Goal: Ask a question

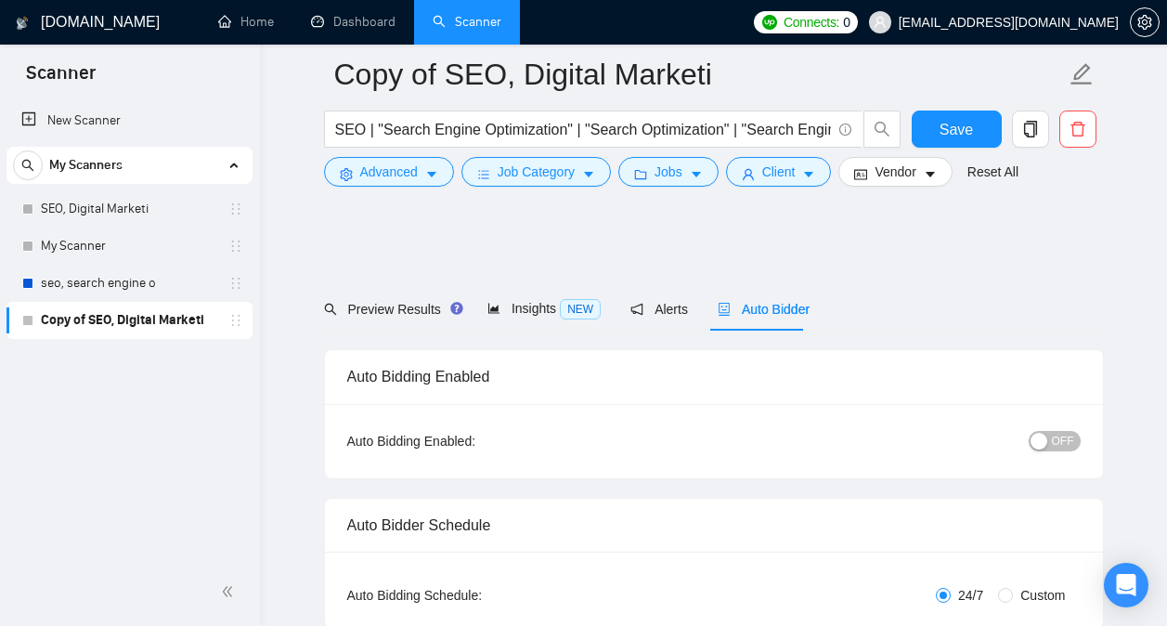
scroll to position [1253, 0]
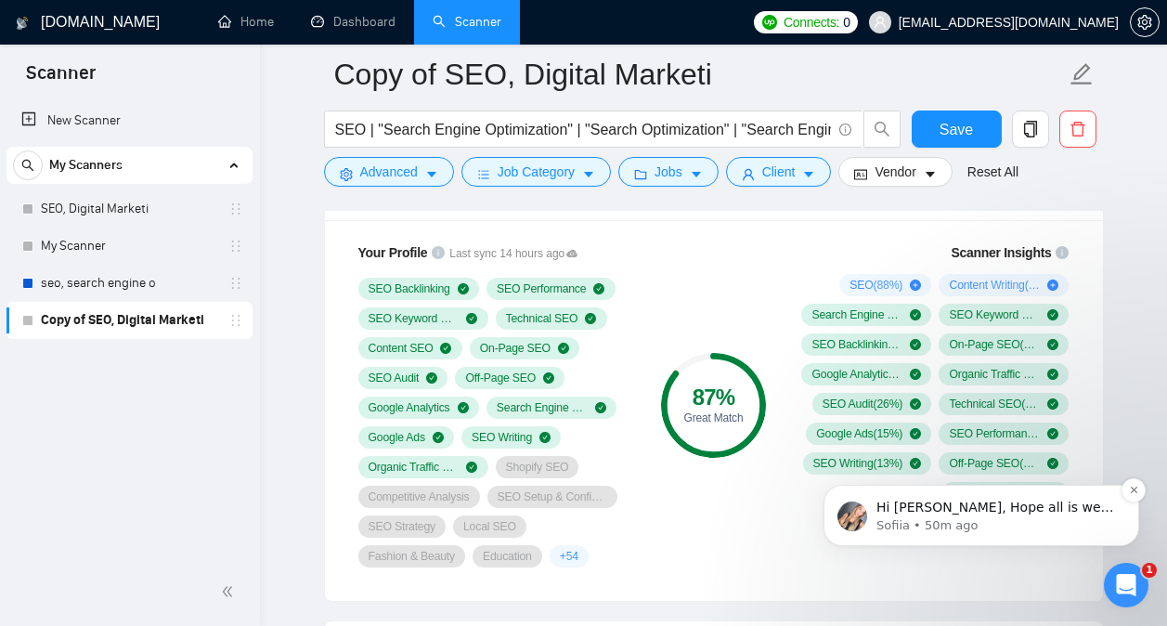
click at [1019, 520] on p "Sofiia • 50m ago" at bounding box center [995, 525] width 239 height 17
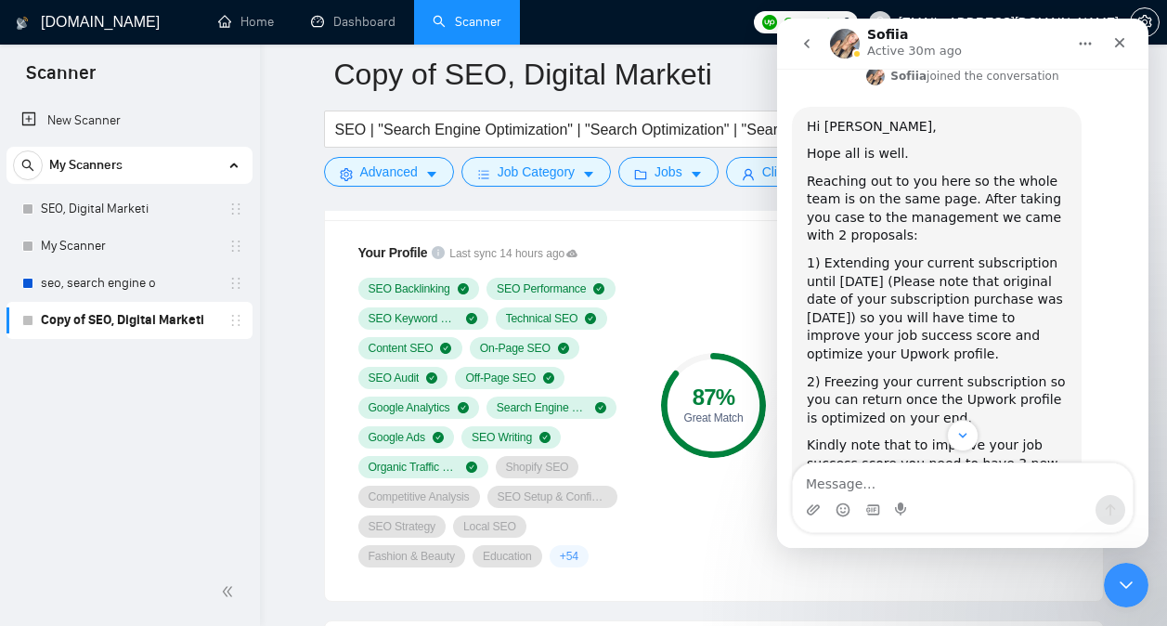
scroll to position [3521, 0]
click at [973, 509] on link "here" at bounding box center [988, 516] width 30 height 15
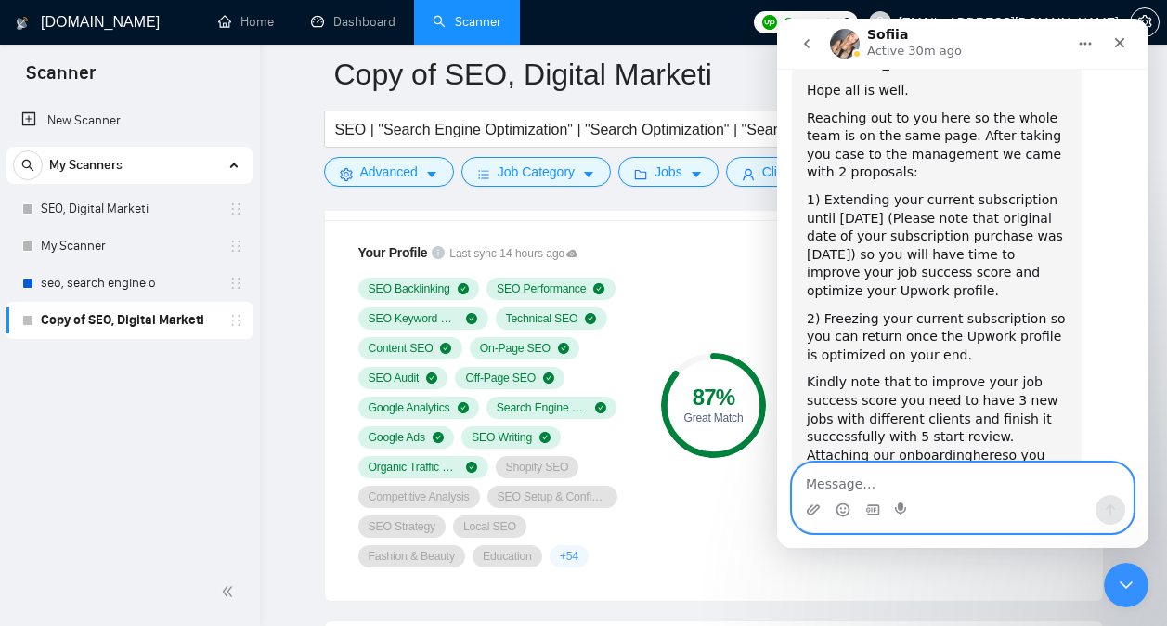
click at [900, 482] on textarea "Message…" at bounding box center [963, 479] width 340 height 32
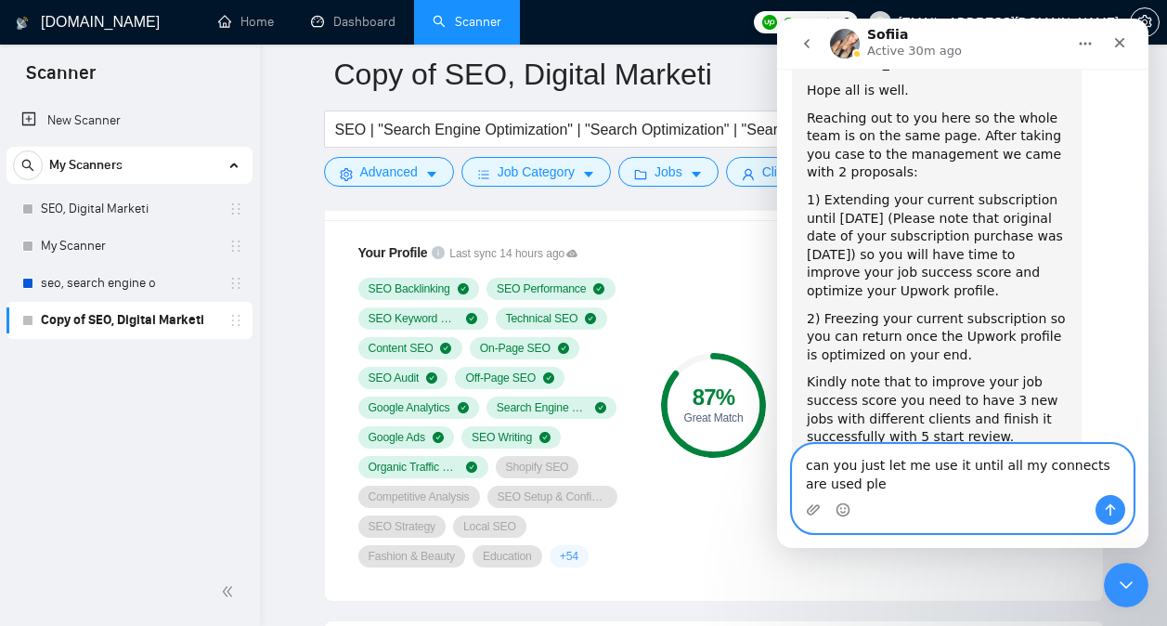
scroll to position [3602, 0]
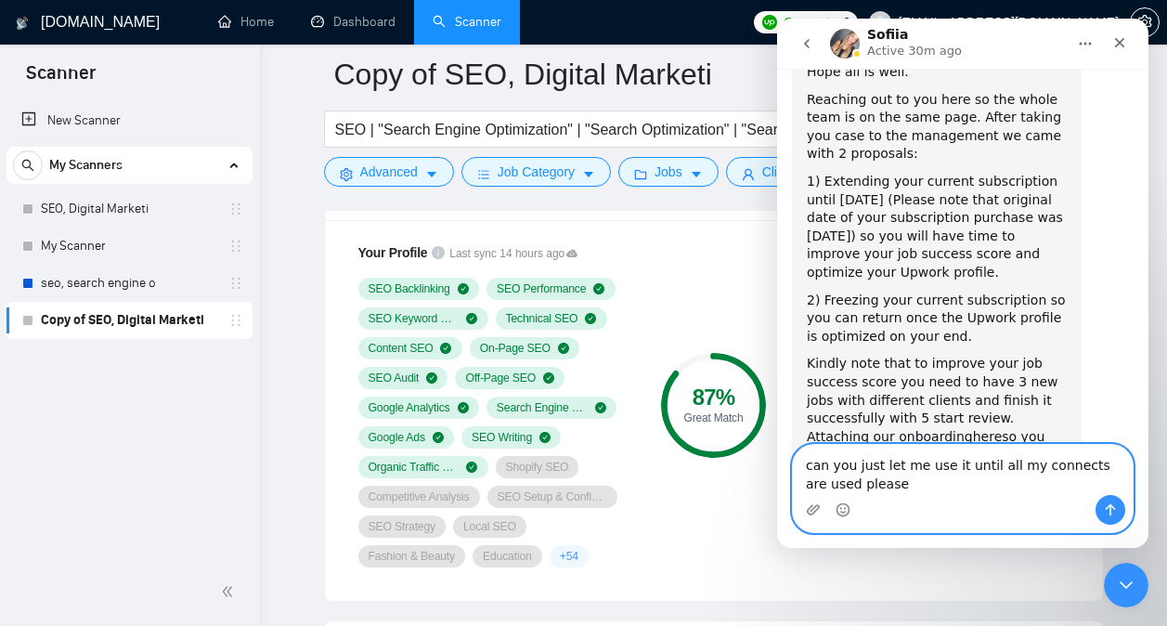
type textarea "can you just let me use it until all my connects are used please?"
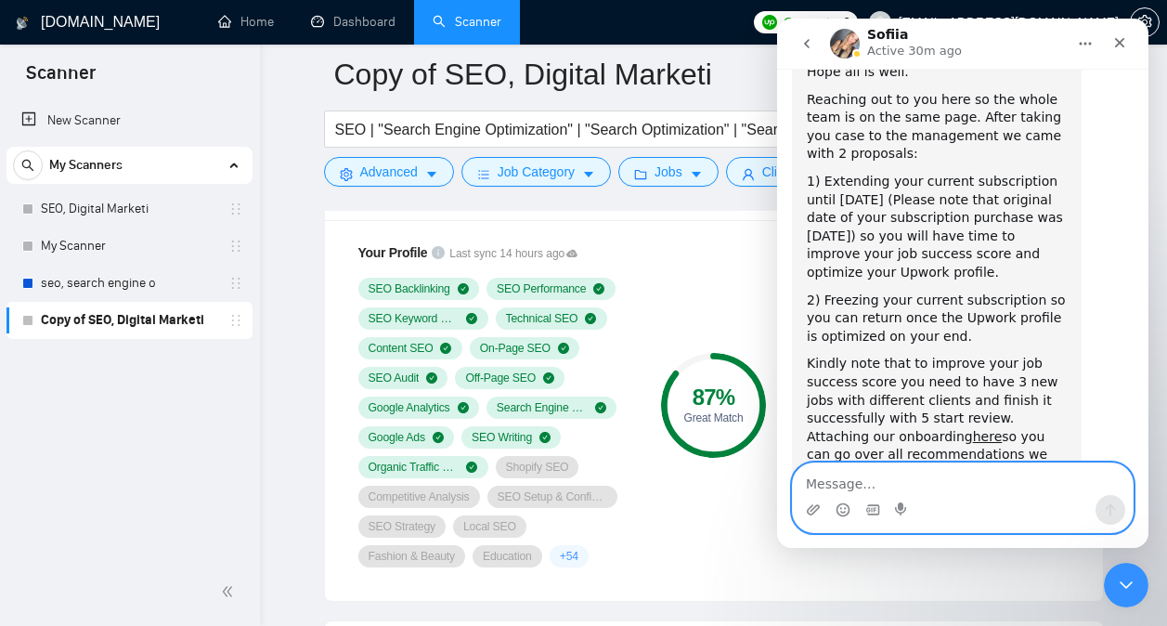
scroll to position [3657, 0]
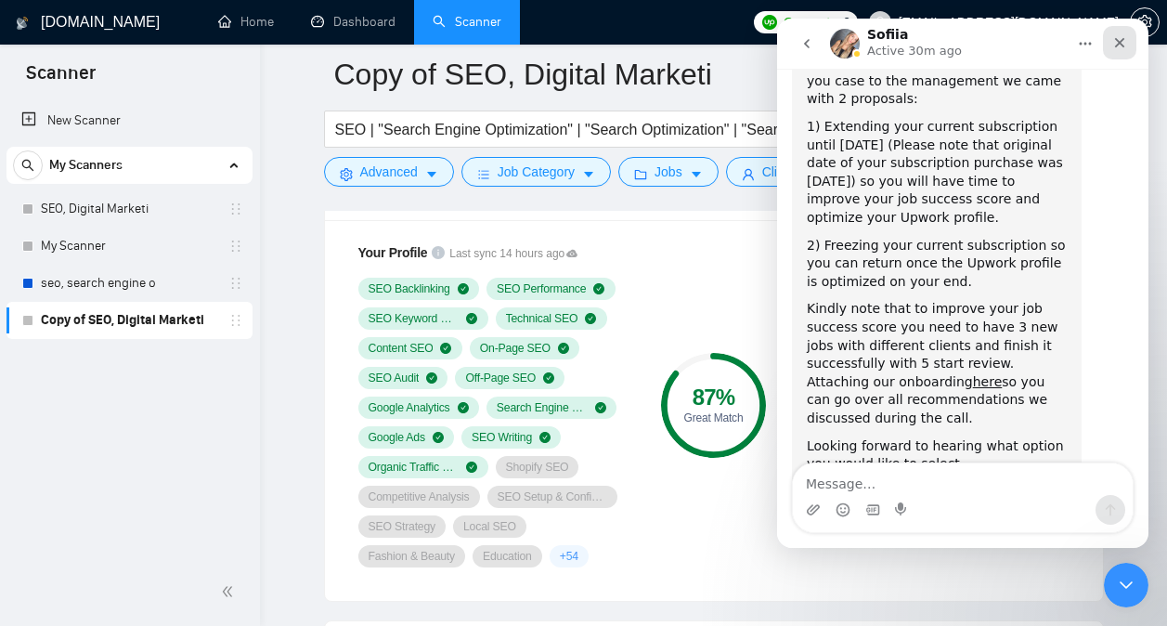
click at [1123, 45] on icon "Close" at bounding box center [1119, 42] width 15 height 15
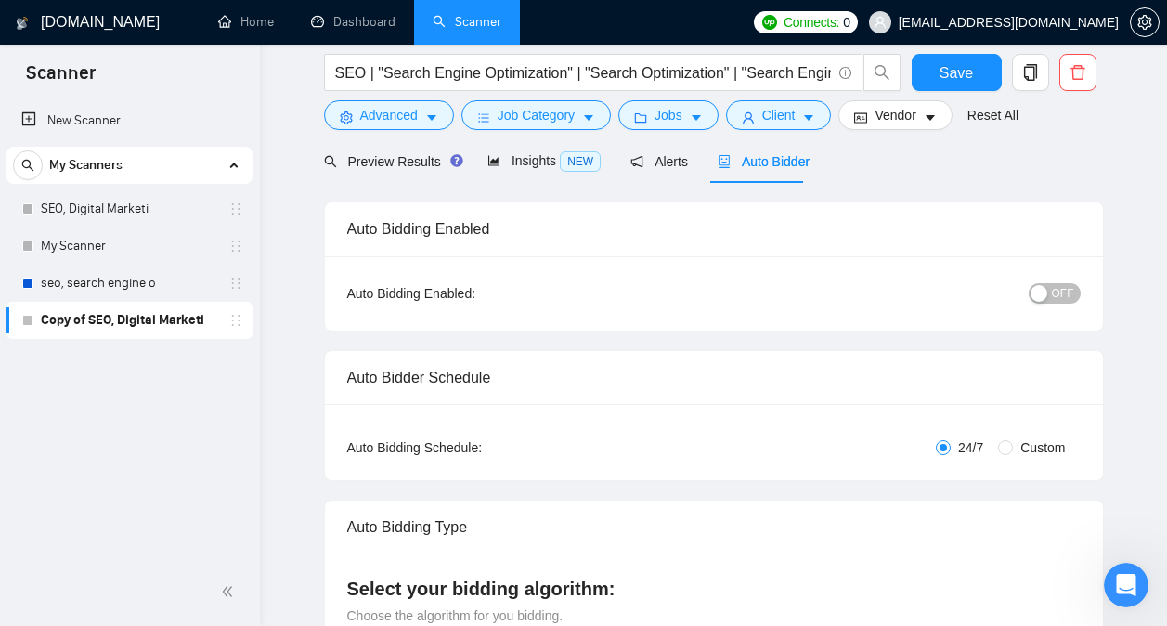
scroll to position [0, 0]
